Goal: Transaction & Acquisition: Purchase product/service

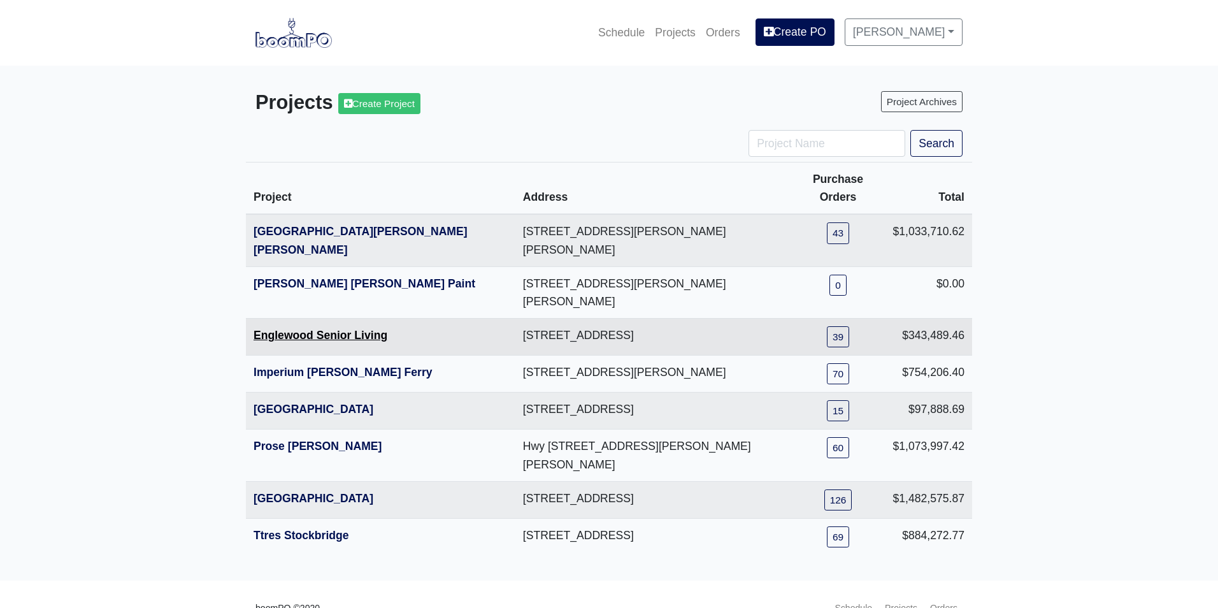
click at [269, 329] on link "Englewood Senior Living" at bounding box center [320, 335] width 134 height 13
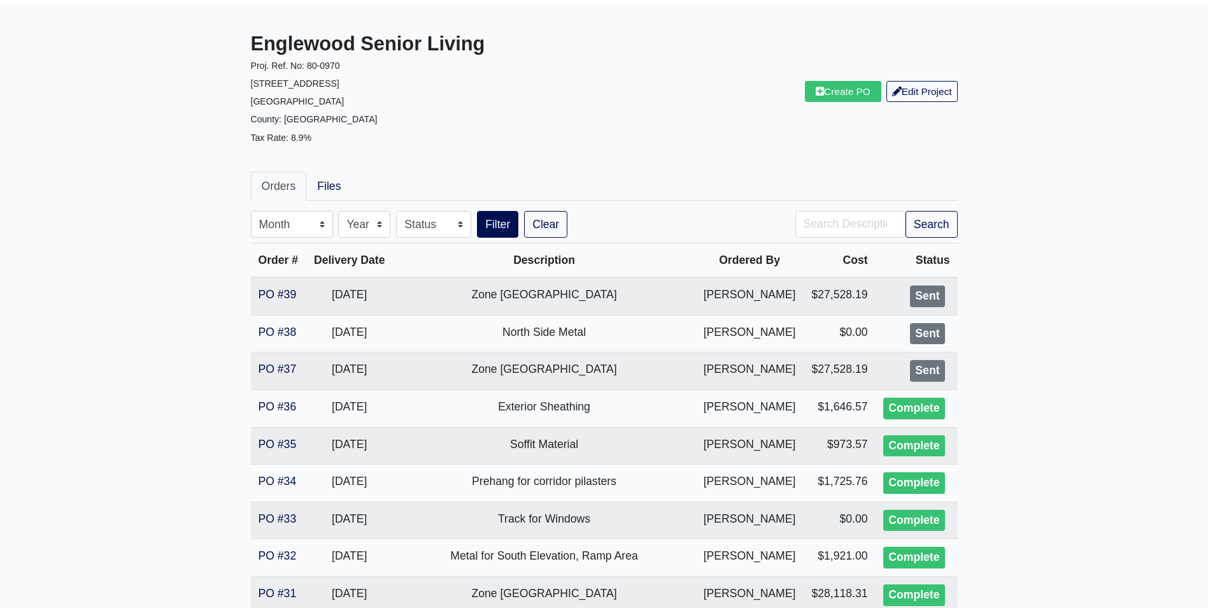
scroll to position [191, 0]
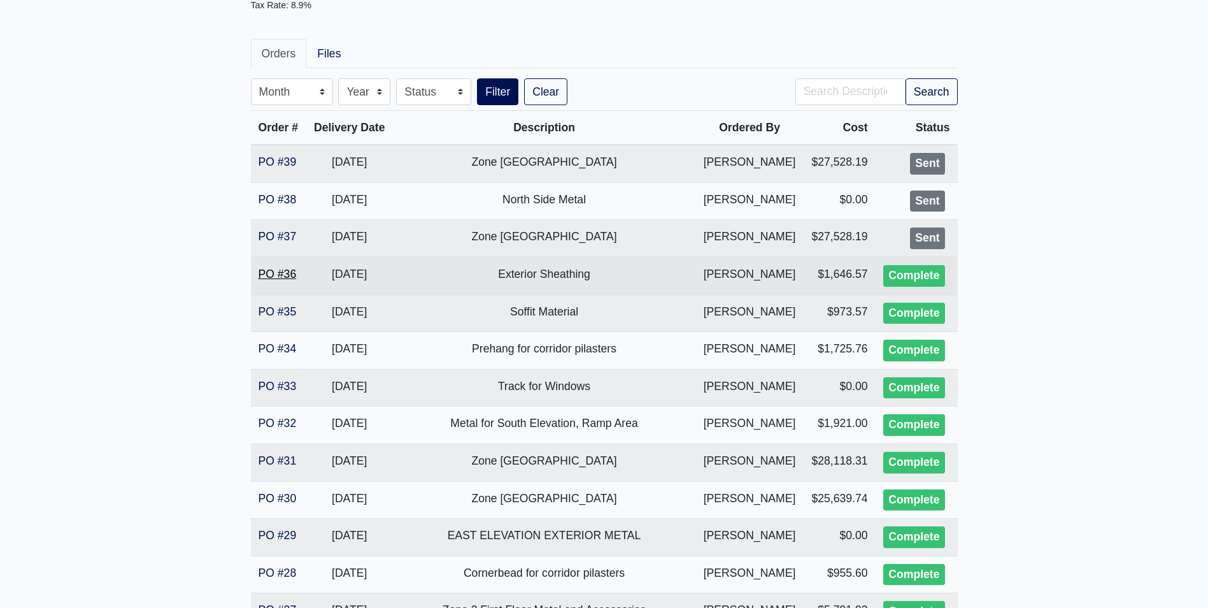
click at [282, 280] on link "PO #36" at bounding box center [278, 273] width 38 height 13
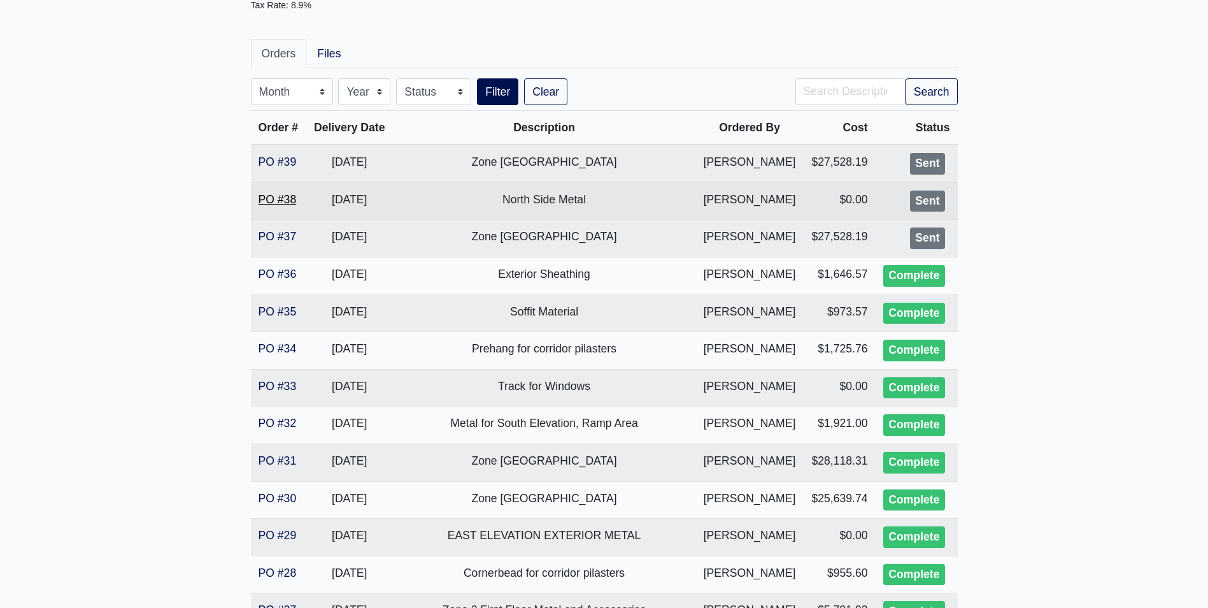
click at [264, 198] on link "PO #38" at bounding box center [278, 199] width 38 height 13
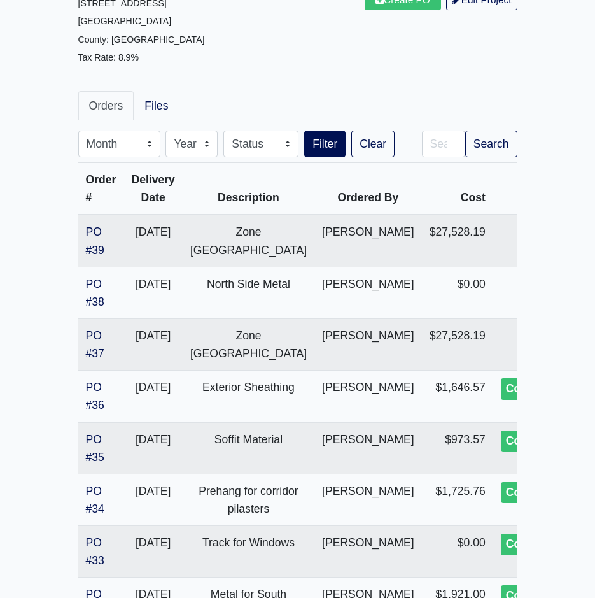
scroll to position [0, 0]
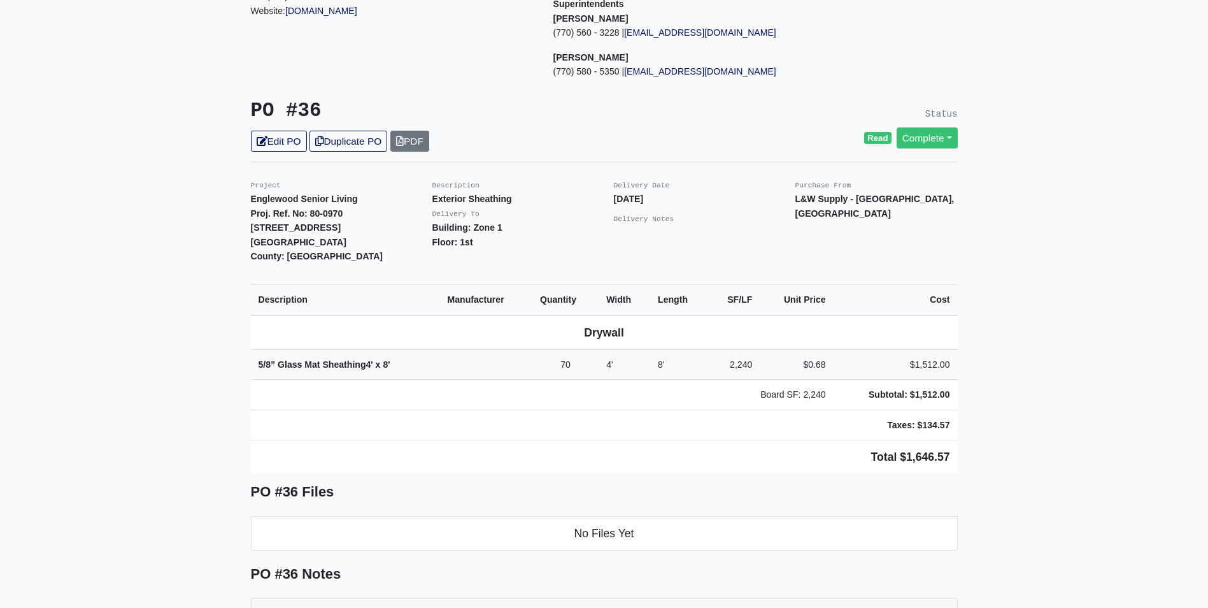
scroll to position [191, 0]
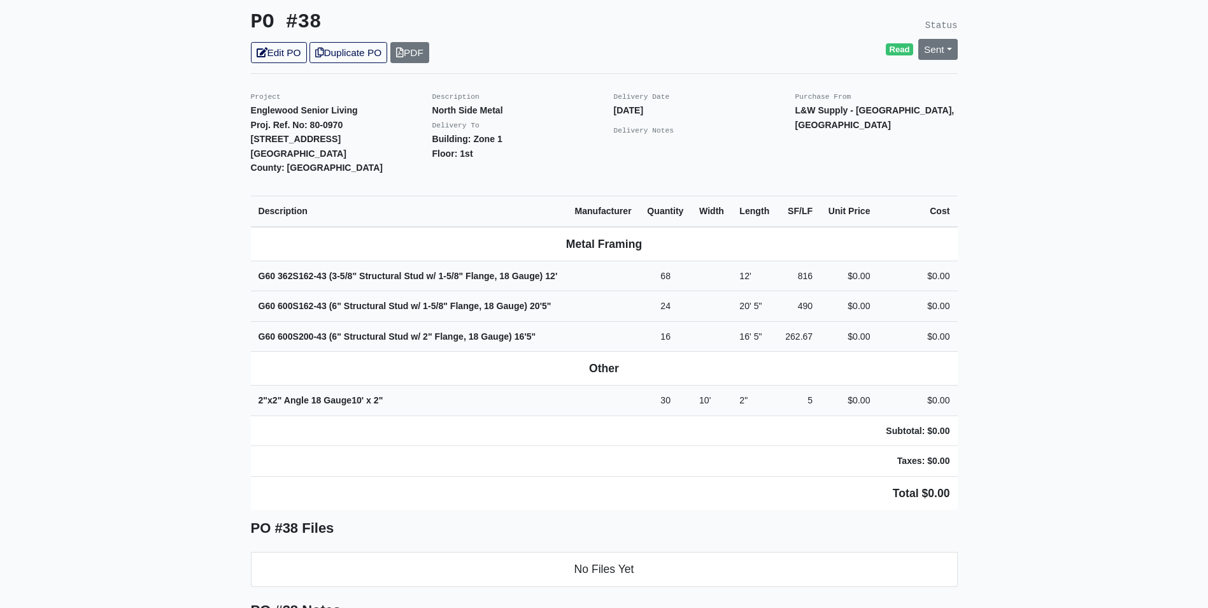
scroll to position [318, 0]
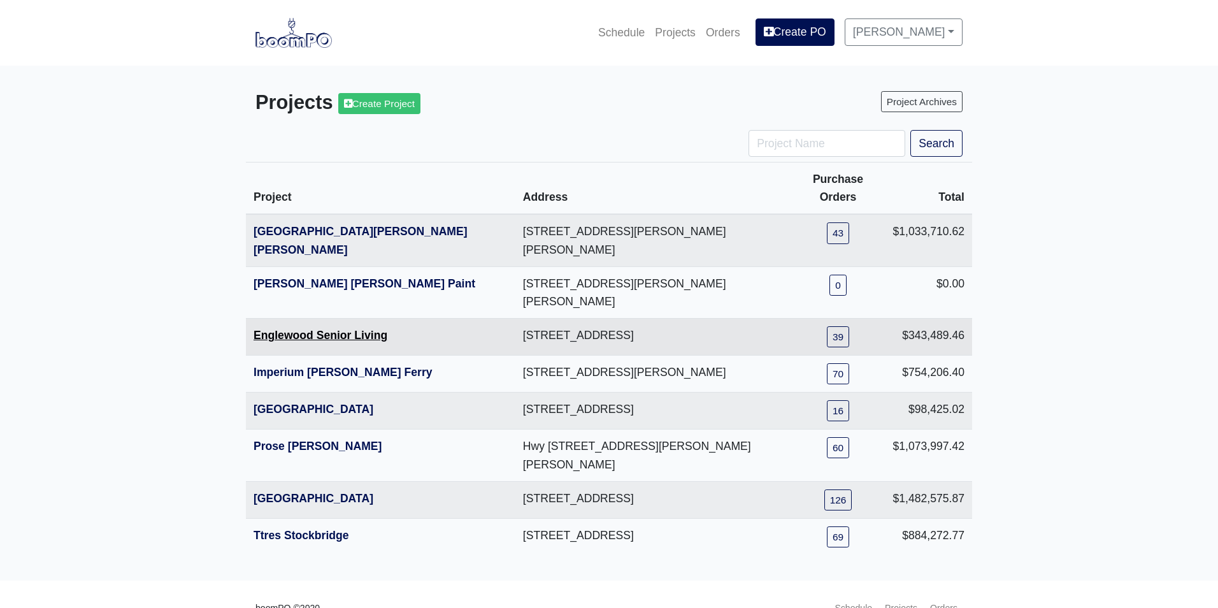
click at [293, 329] on link "Englewood Senior Living" at bounding box center [320, 335] width 134 height 13
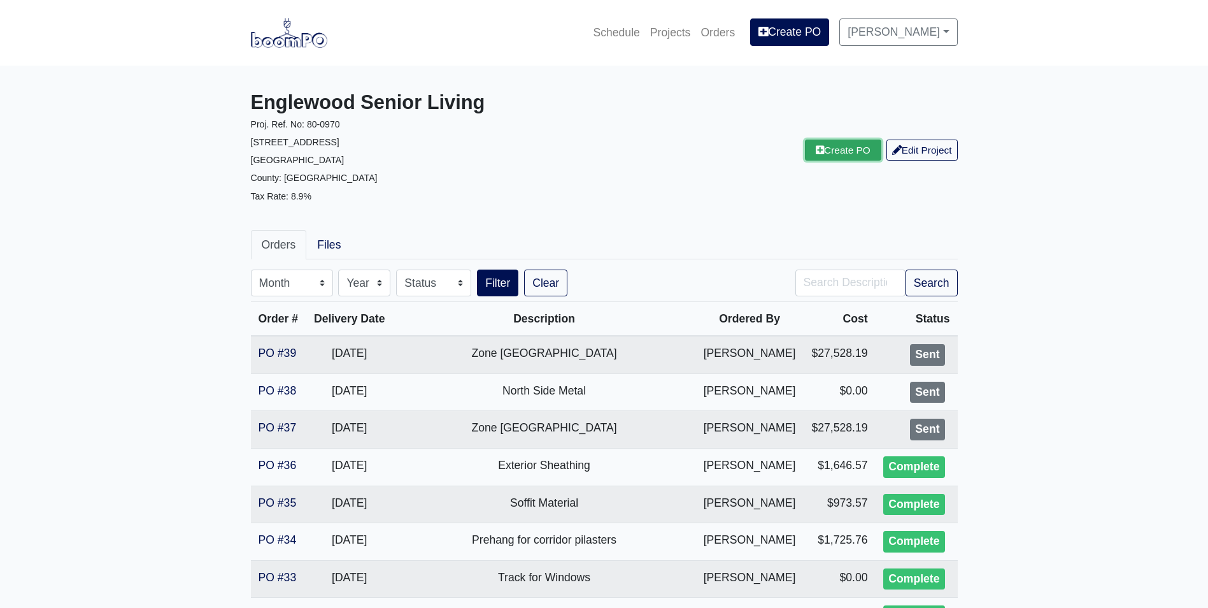
click at [827, 150] on link "Create PO" at bounding box center [843, 149] width 76 height 21
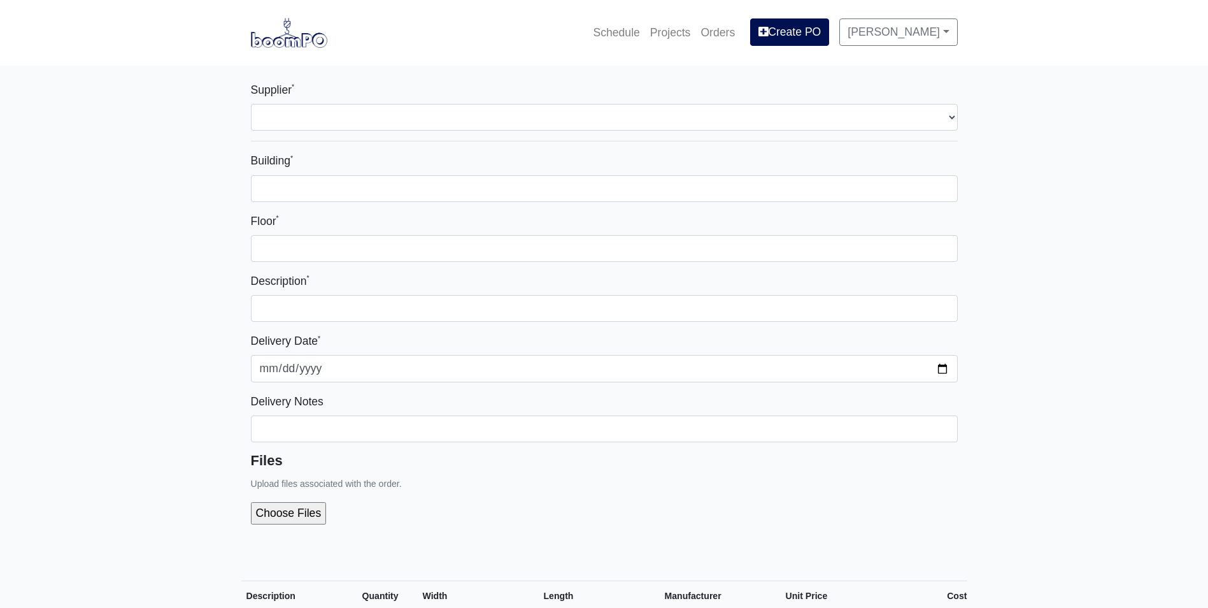
select select
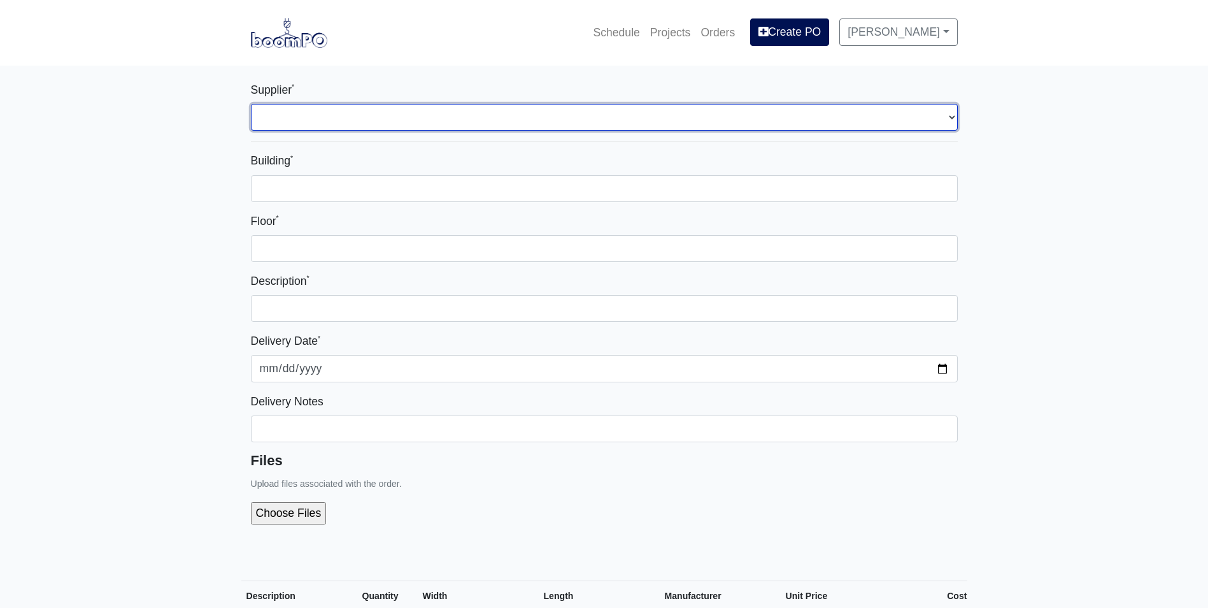
click at [394, 118] on select "Select one... L&W Supply - Mableton, GA" at bounding box center [604, 117] width 707 height 27
select select "1"
click at [251, 104] on select "Select one... L&W Supply - Mableton, GA" at bounding box center [604, 117] width 707 height 27
select select
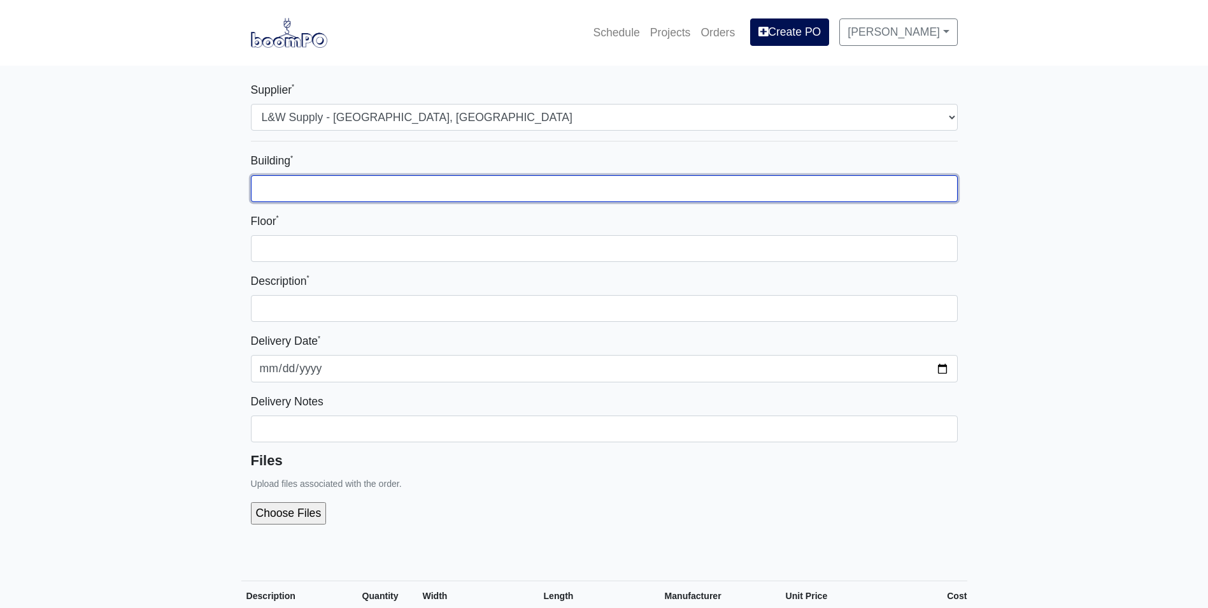
drag, startPoint x: 332, startPoint y: 184, endPoint x: 327, endPoint y: 193, distance: 10.3
click at [331, 187] on input "Building *" at bounding box center [604, 188] width 707 height 27
type input "Zone 2"
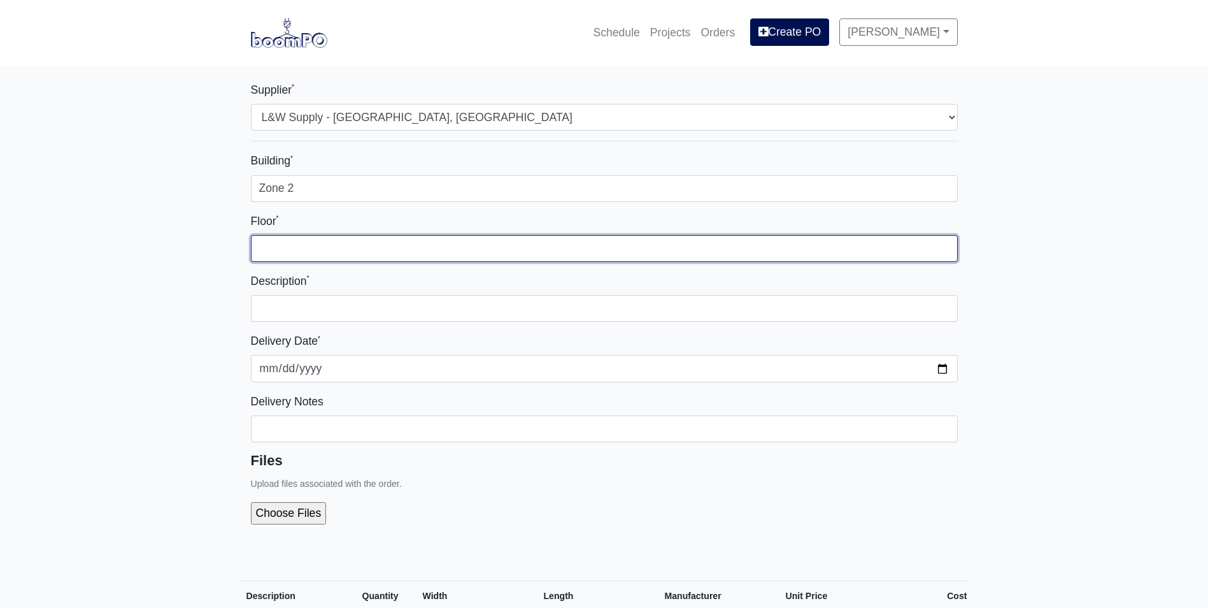
type input "3"
type input "3rd and 4th"
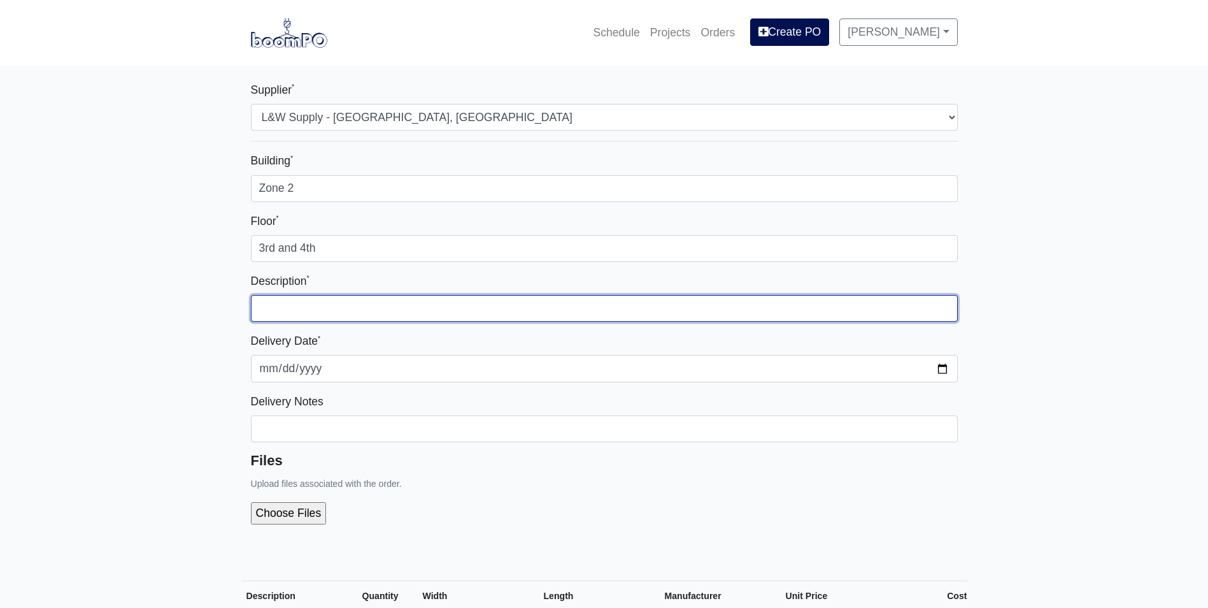
click at [290, 304] on input "text" at bounding box center [604, 308] width 707 height 27
type input "Extra C Bead and Tape"
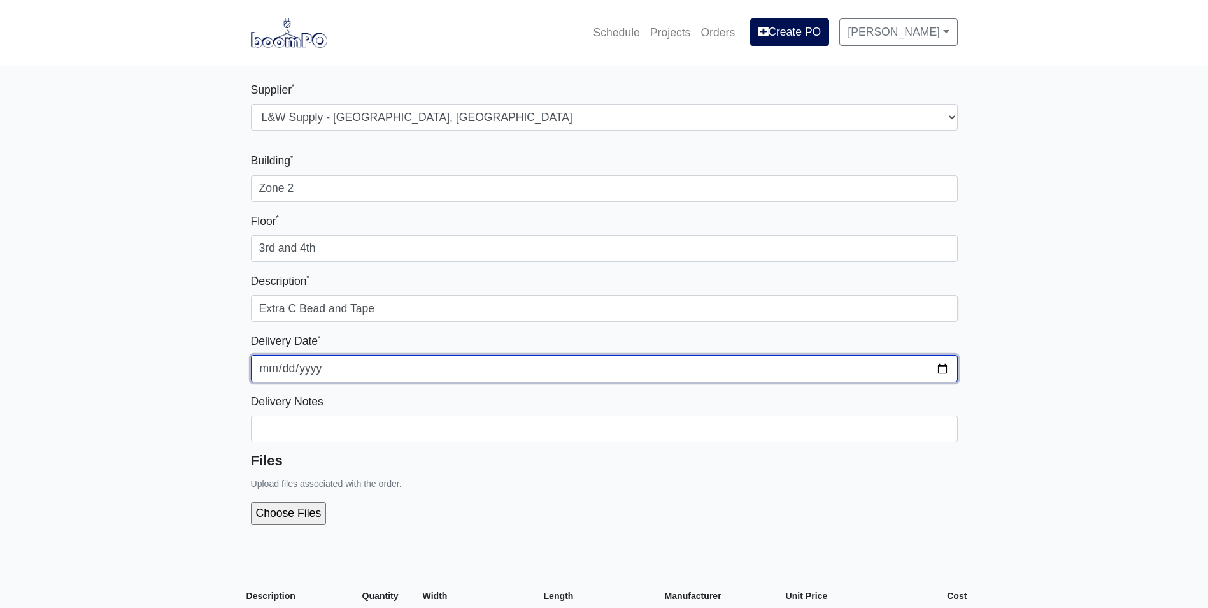
click at [375, 369] on input "2025-10-08" at bounding box center [604, 368] width 707 height 27
click at [941, 367] on input "2025-10-08" at bounding box center [604, 368] width 707 height 27
type input "2025-10-09"
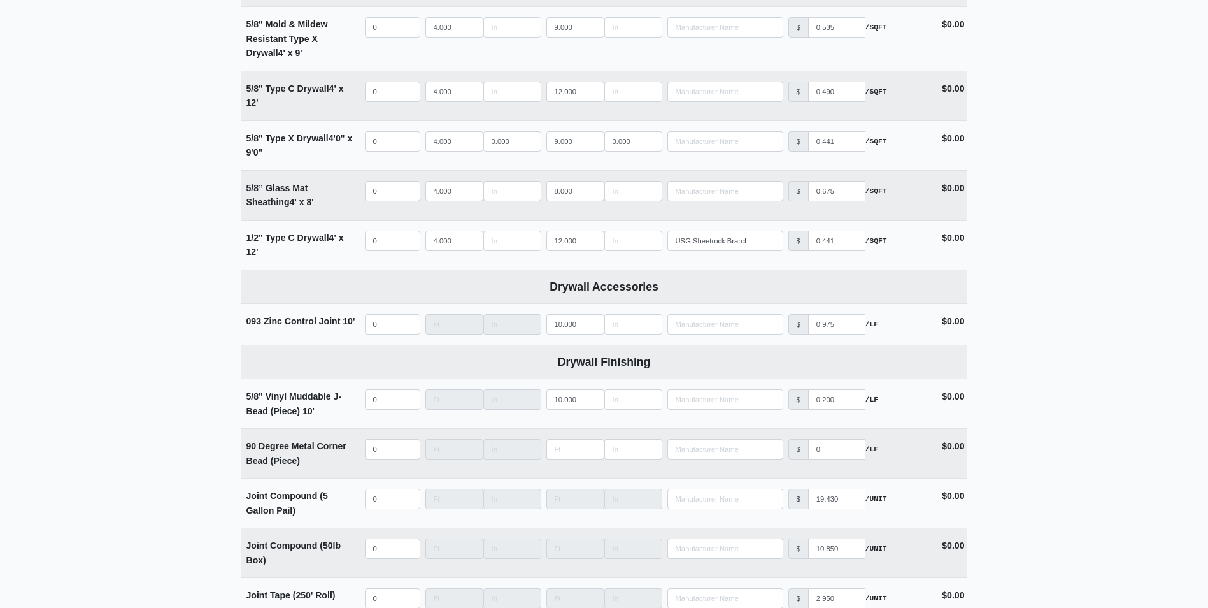
scroll to position [1401, 0]
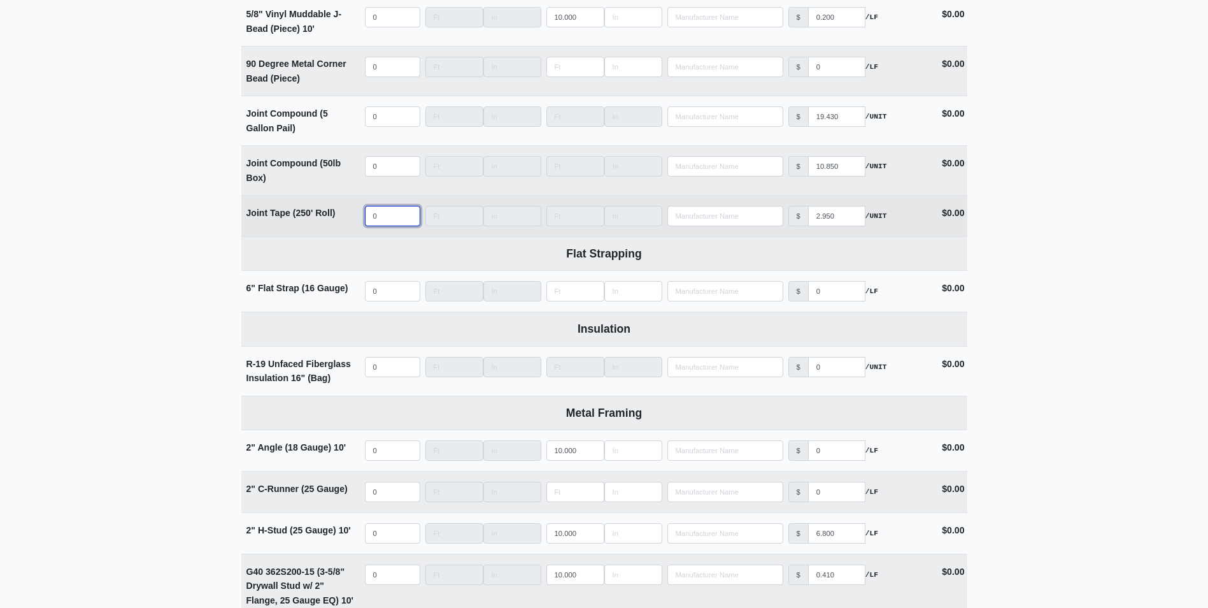
select select
click at [378, 215] on input "quantity" at bounding box center [392, 216] width 55 height 20
type input "1"
select select
type input "16"
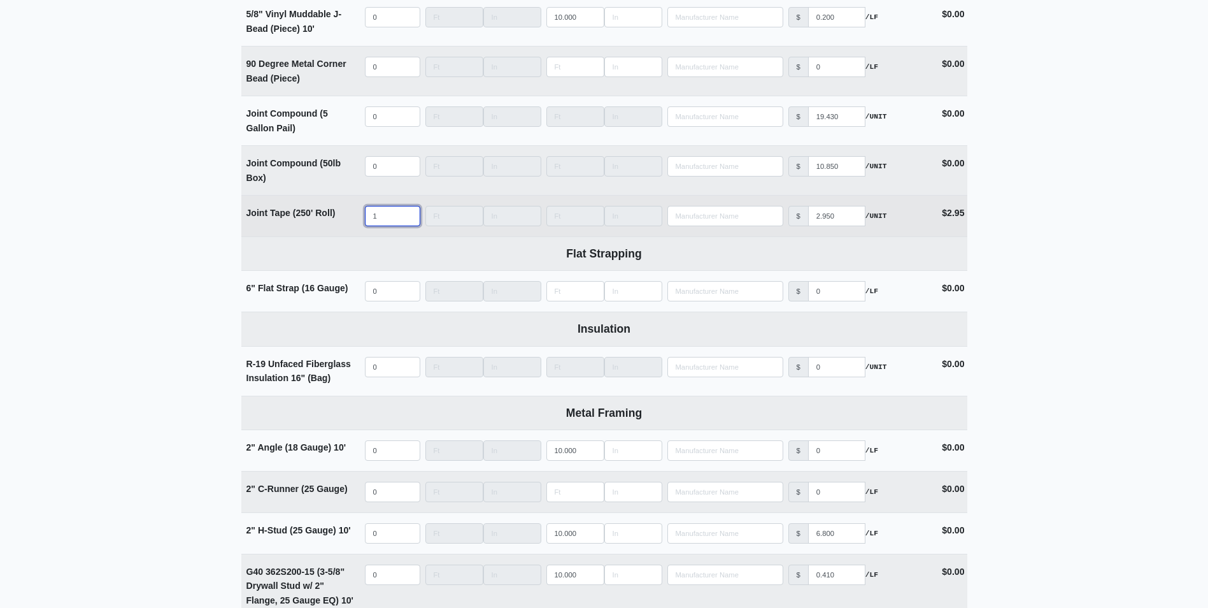
select select
type input "160"
select select
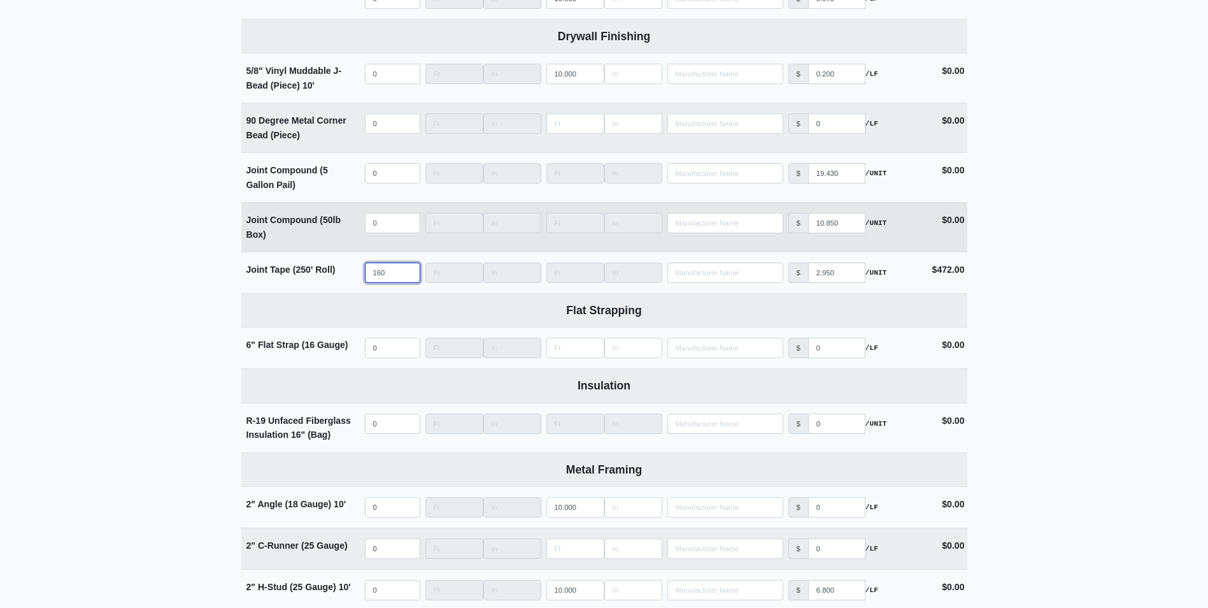
scroll to position [1274, 0]
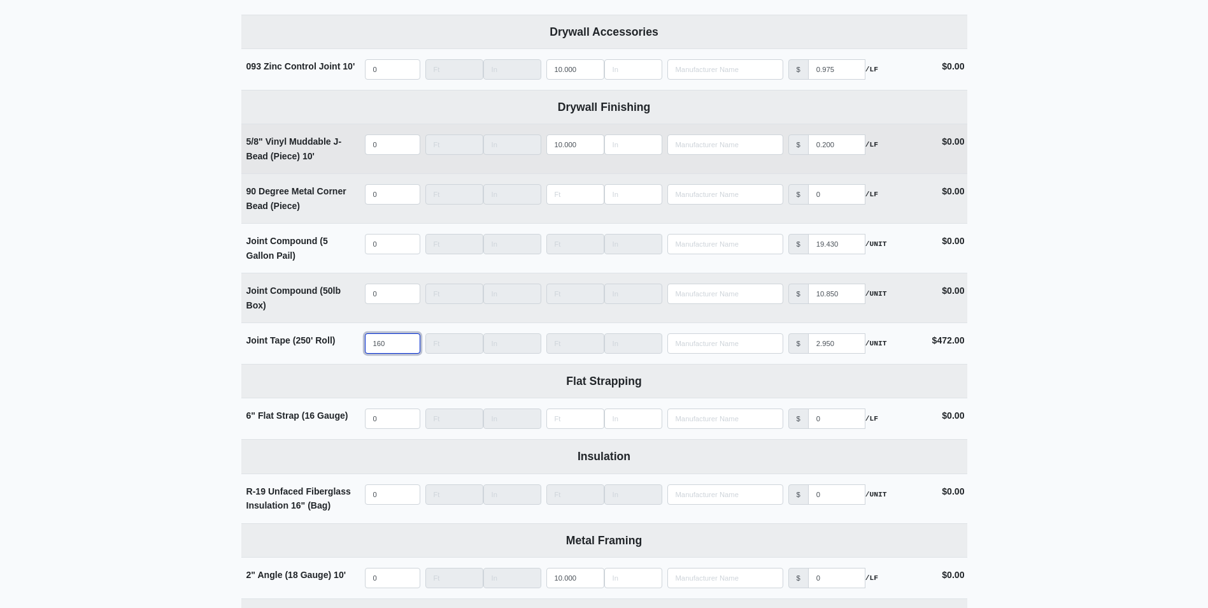
type input "160"
select select
click at [385, 148] on input "quantity" at bounding box center [392, 144] width 55 height 20
type input "3"
select select
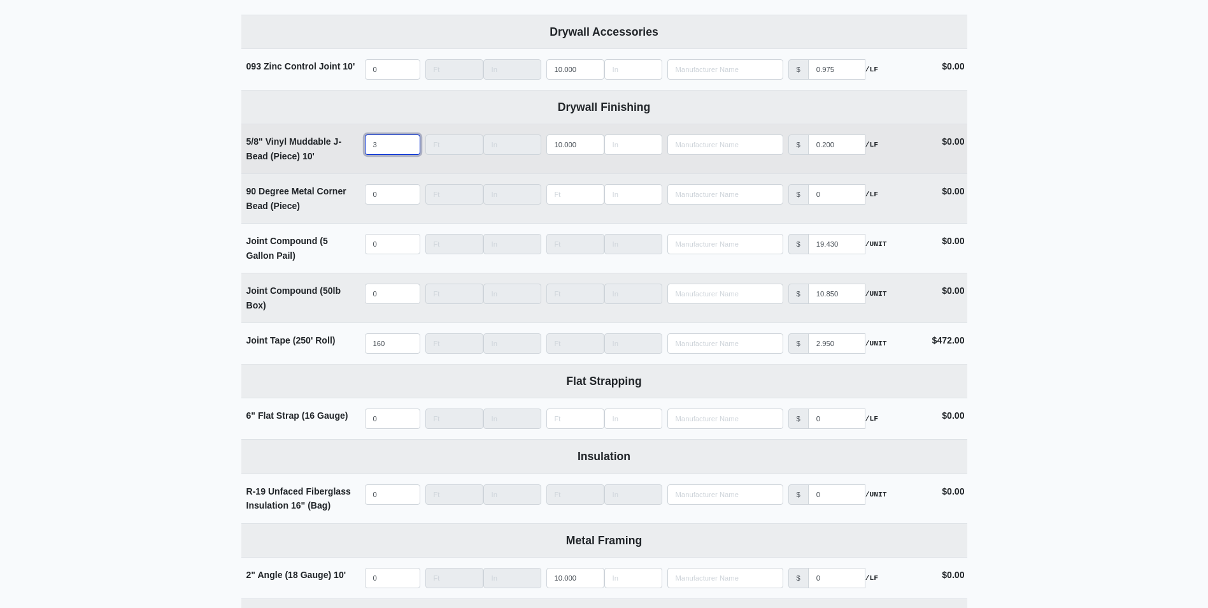
type input "30"
select select
type input "300"
select select
drag, startPoint x: 401, startPoint y: 153, endPoint x: 339, endPoint y: 153, distance: 61.8
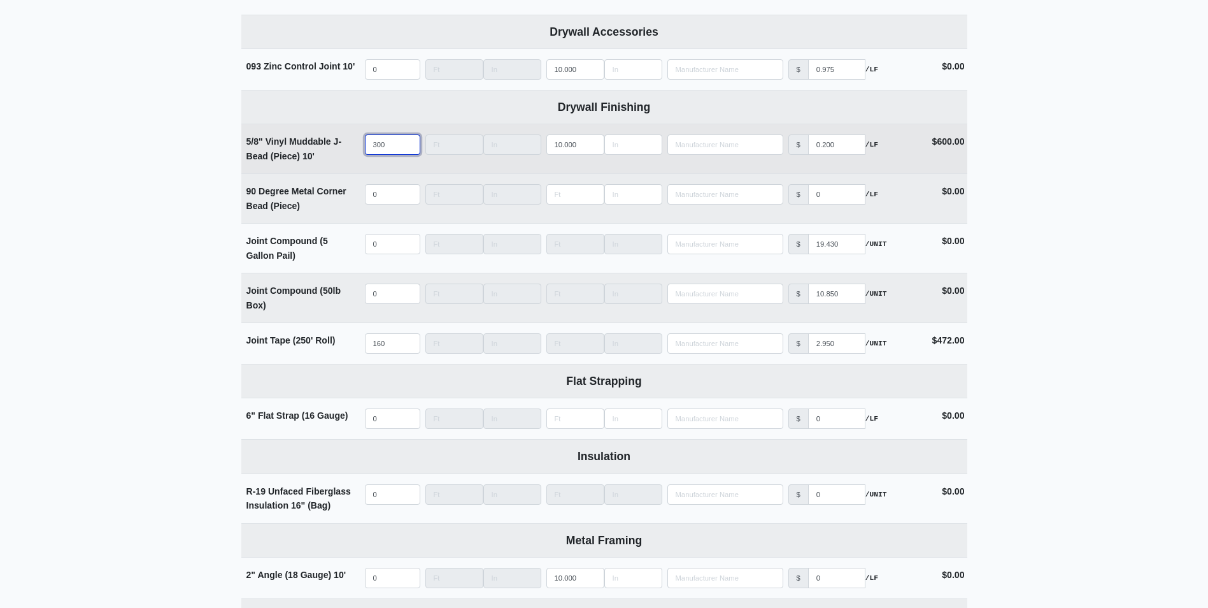
click at [339, 153] on tr "5/8" Vinyl Muddable J-Bead (Piece) 10' Qty 300 Width Length 10.000 Manufacturer…" at bounding box center [604, 149] width 726 height 50
type input "0"
select select
type input "0"
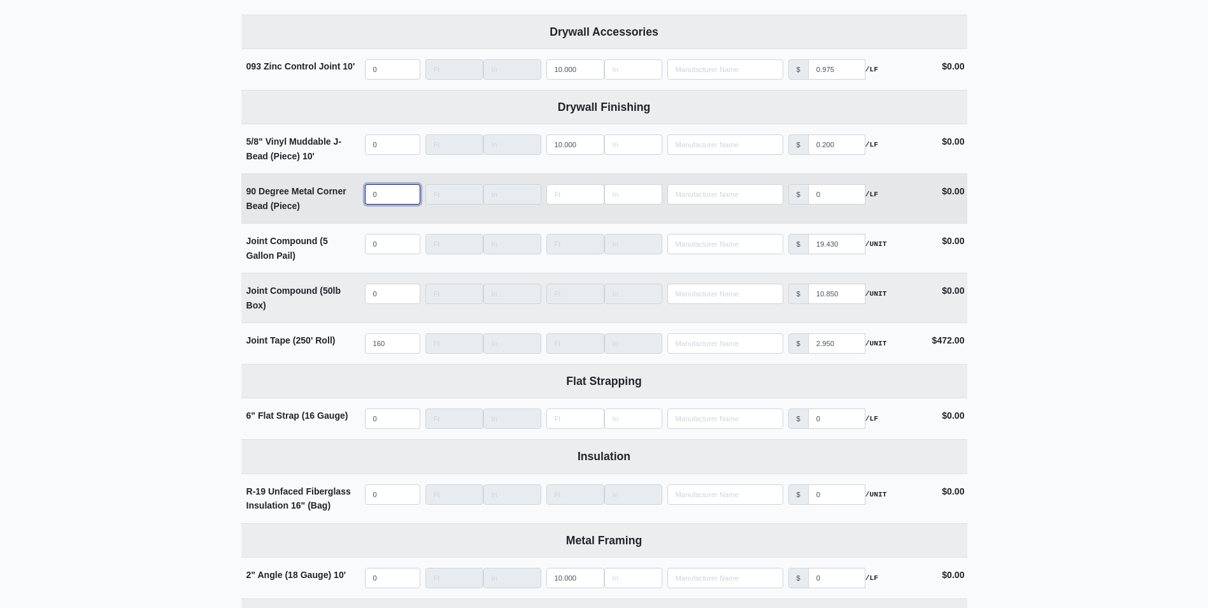
select select
click at [393, 208] on td "Qty" at bounding box center [392, 198] width 61 height 49
type input "300"
type input "9"
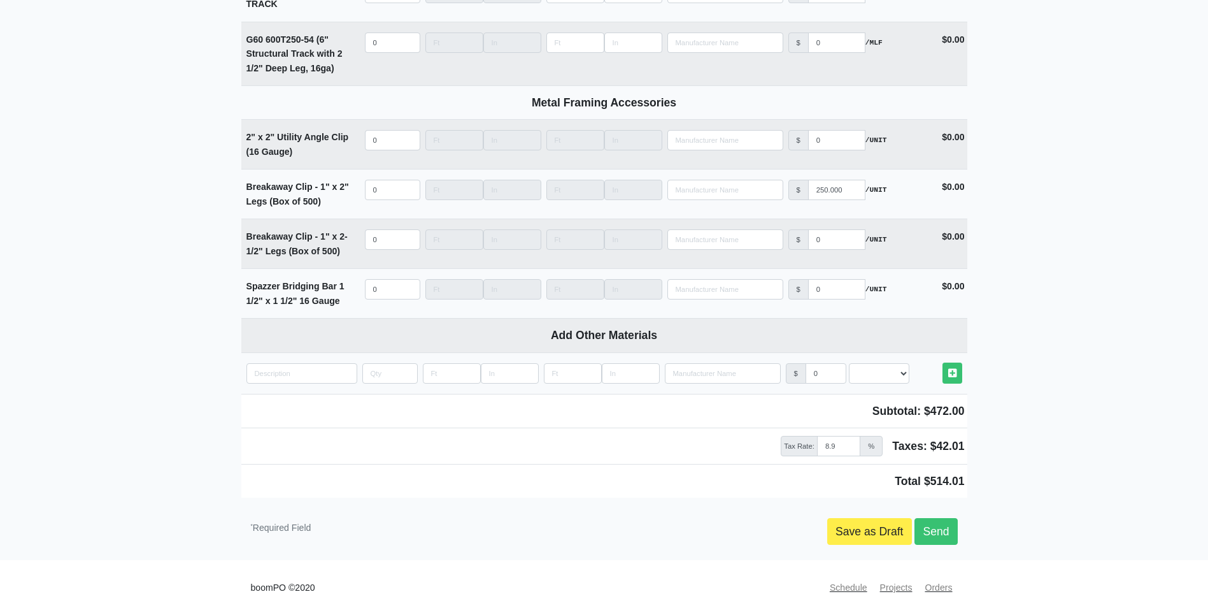
scroll to position [3726, 0]
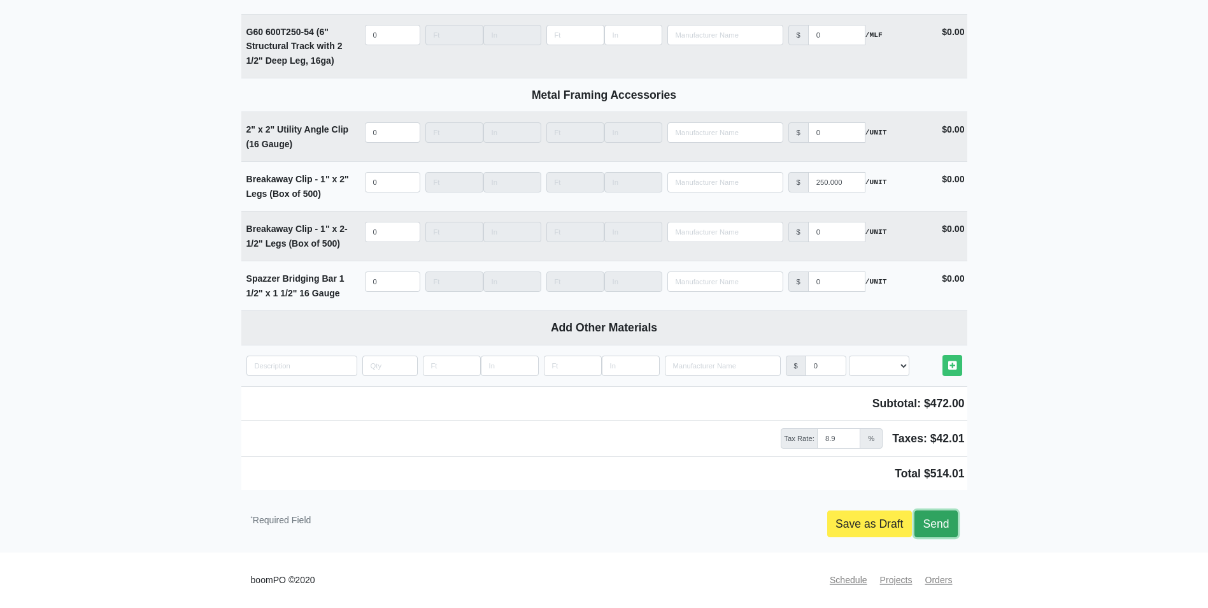
click at [955, 520] on link "Send" at bounding box center [936, 523] width 43 height 27
type input "2025-10-08"
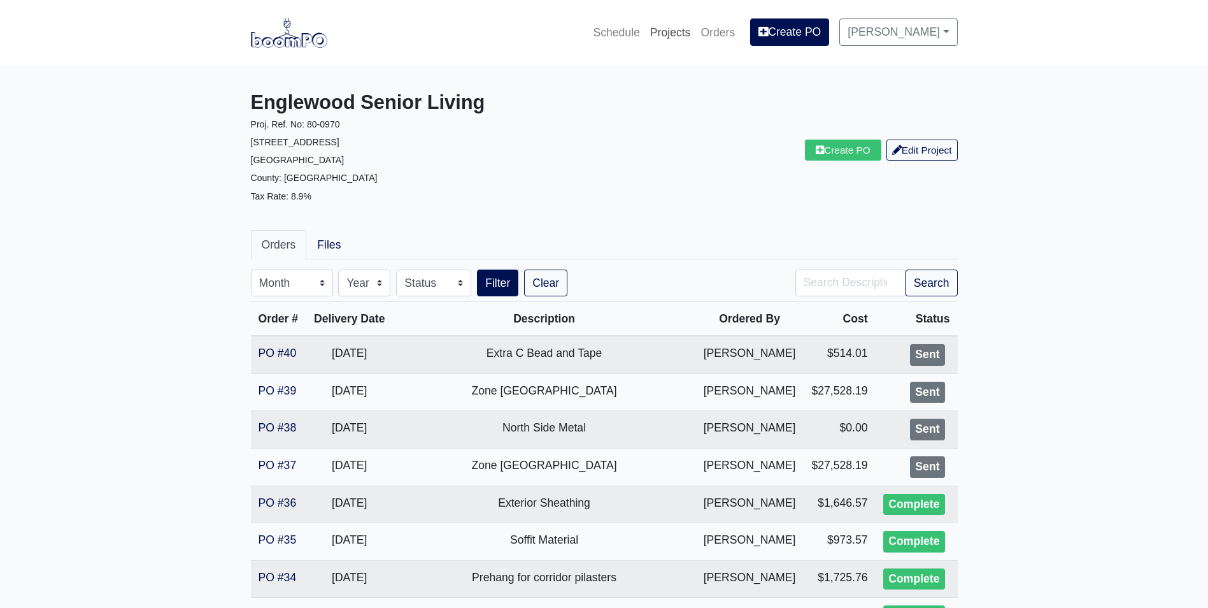
click at [673, 36] on link "Projects" at bounding box center [670, 32] width 51 height 28
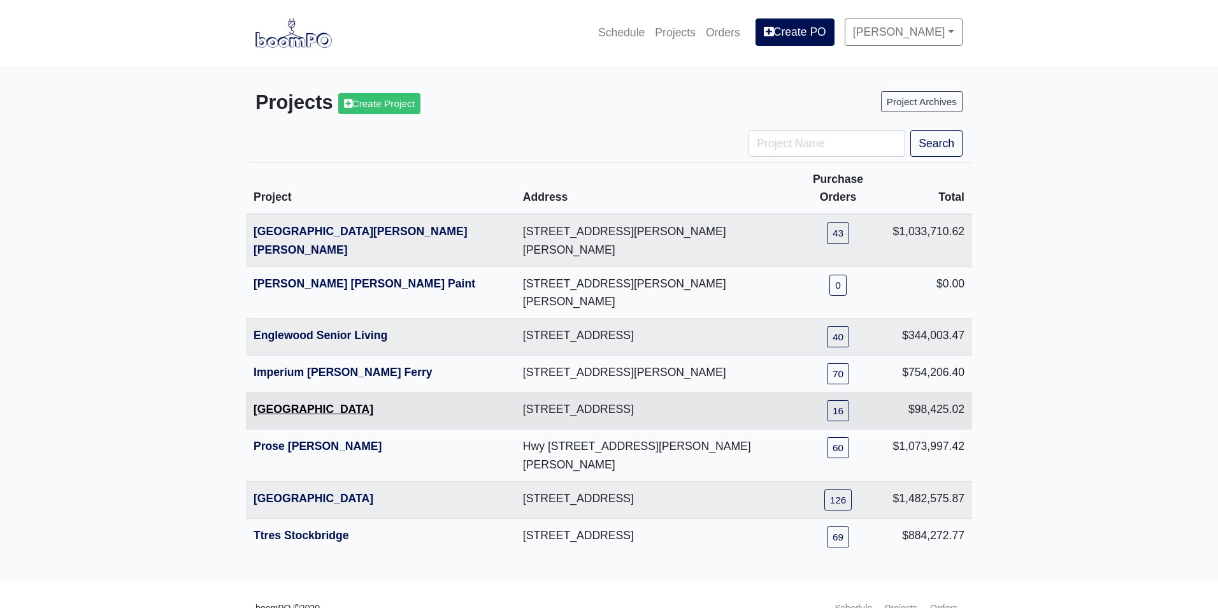
click at [294, 402] on link "[GEOGRAPHIC_DATA]" at bounding box center [313, 408] width 120 height 13
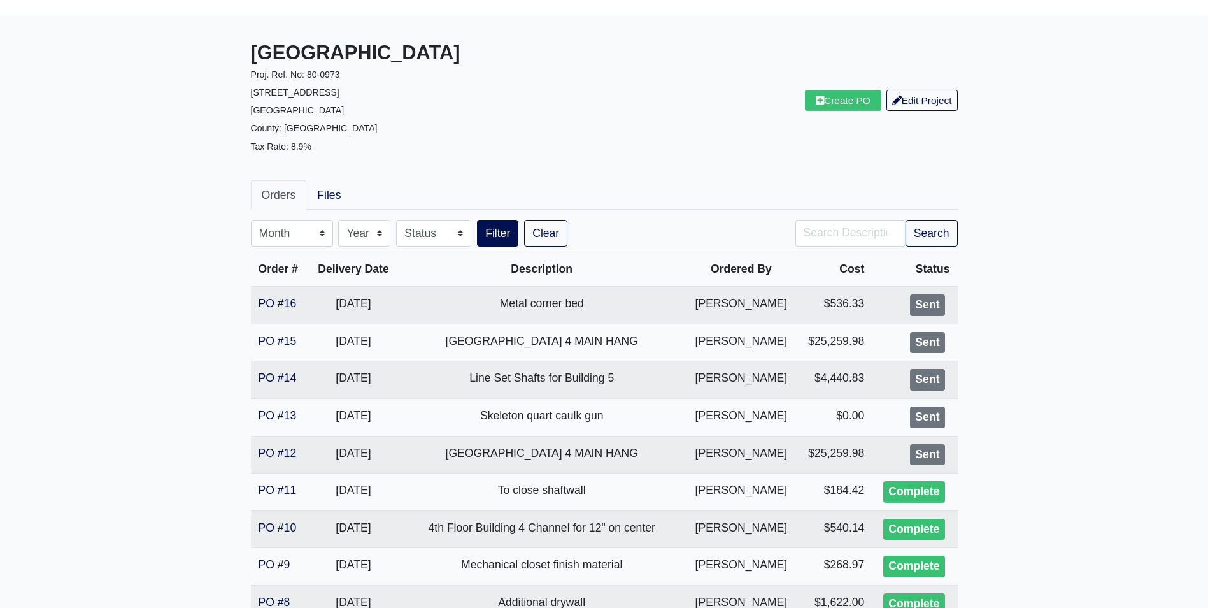
scroll to position [191, 0]
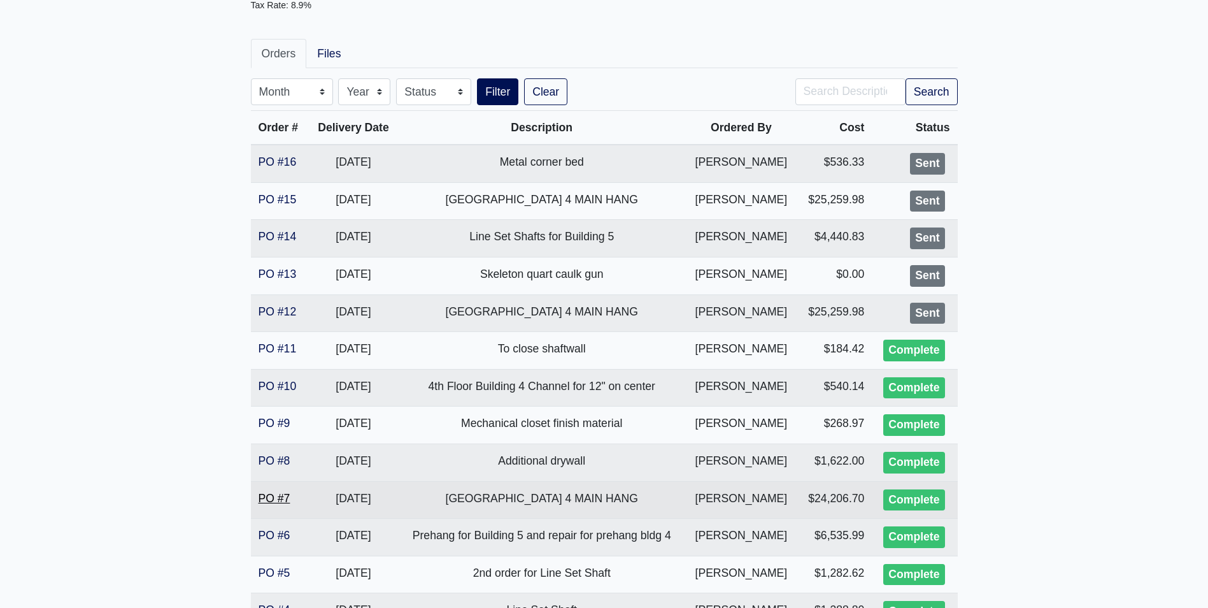
click at [271, 499] on link "PO #7" at bounding box center [275, 498] width 32 height 13
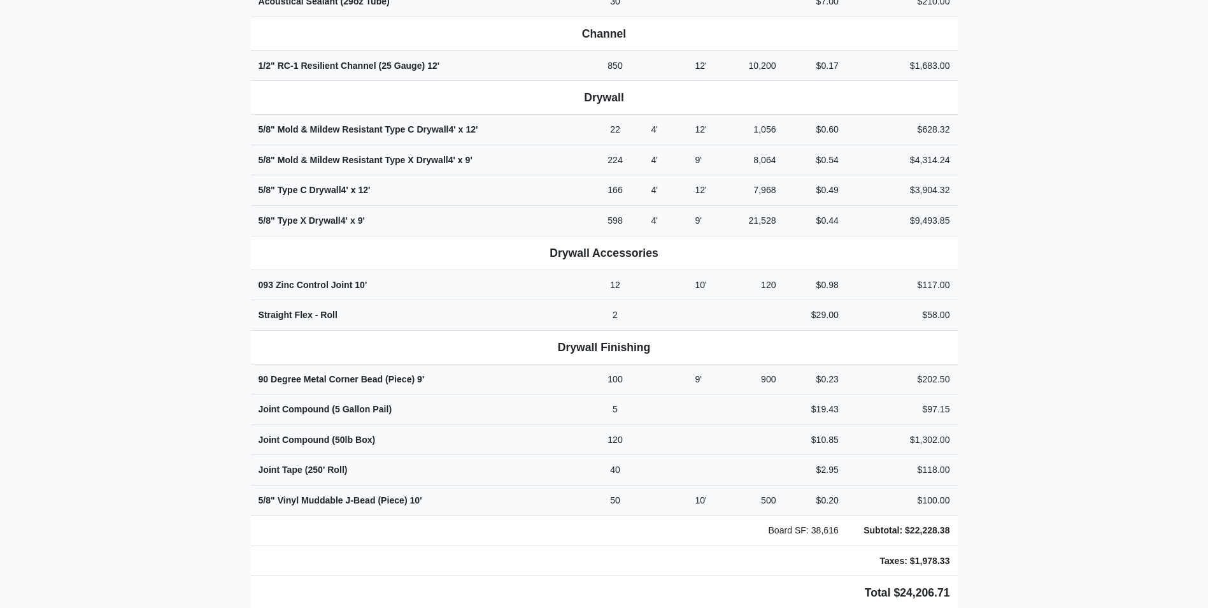
scroll to position [573, 0]
